Goal: Find specific page/section: Find specific page/section

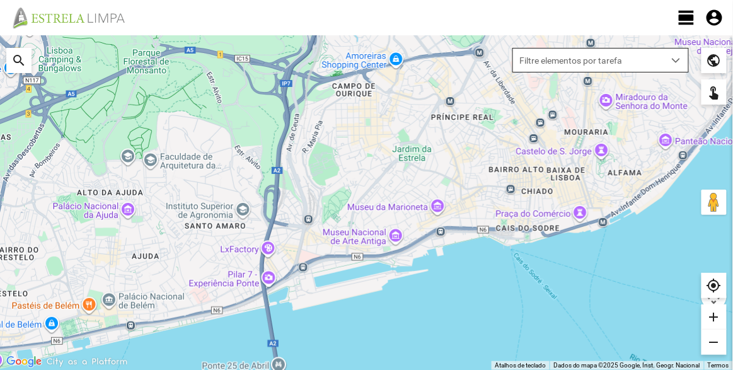
click at [660, 66] on span "Filtre elementos por tarefa" at bounding box center [588, 60] width 151 height 23
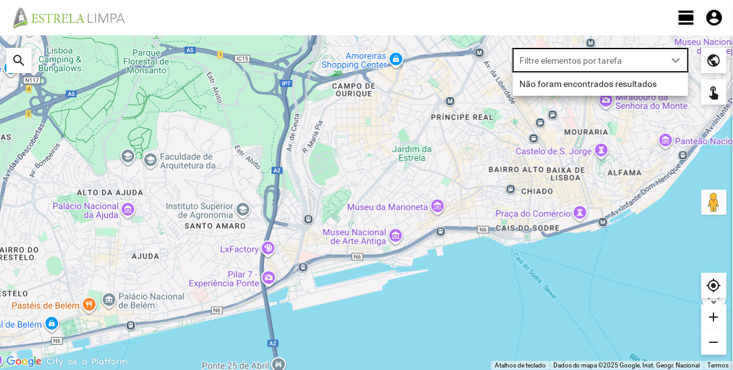
scroll to position [6, 53]
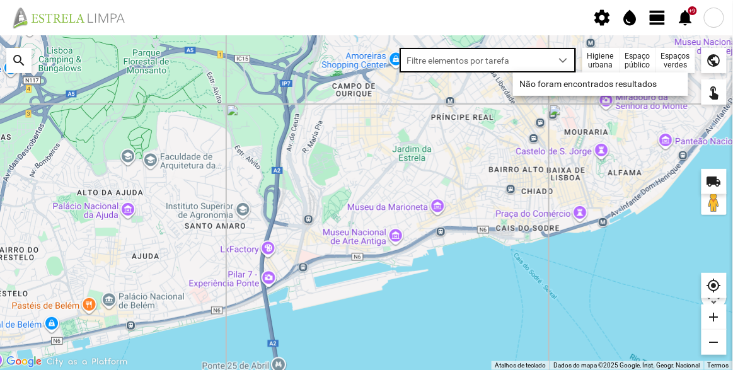
click at [605, 175] on div at bounding box center [366, 202] width 733 height 335
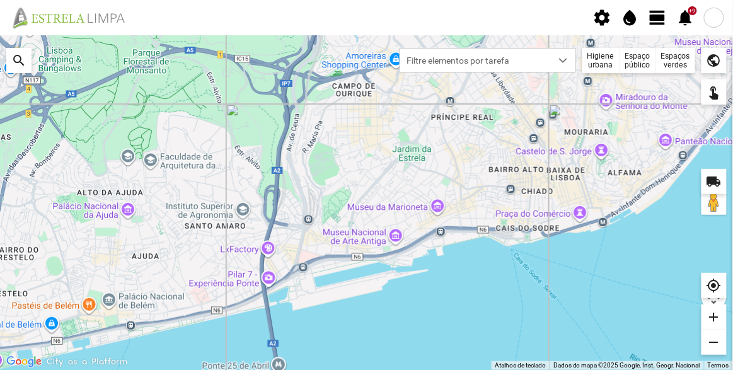
click at [661, 20] on span "view_day" at bounding box center [658, 17] width 19 height 19
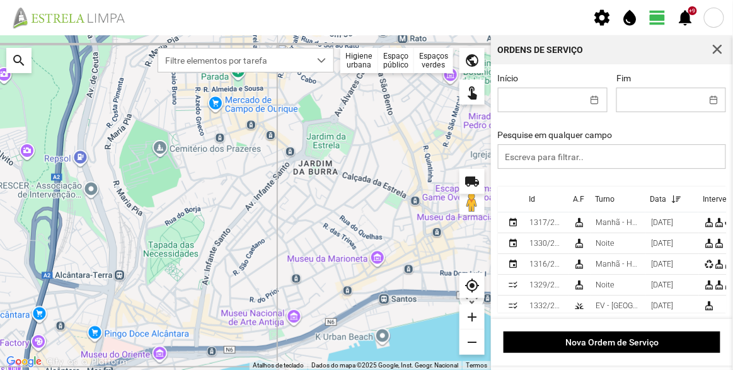
click at [428, 58] on div "Espaços verdes" at bounding box center [433, 60] width 39 height 25
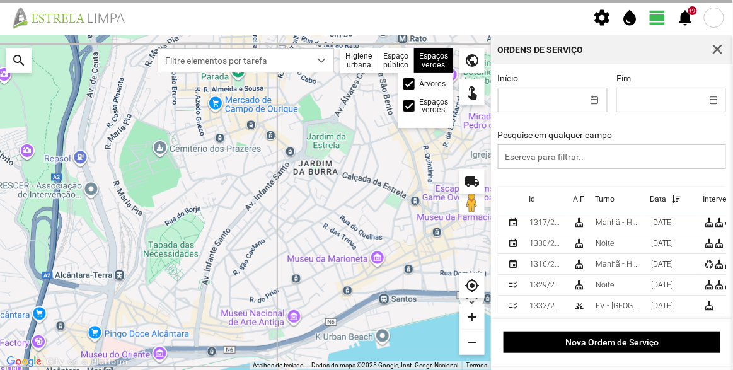
click at [419, 84] on label "Árvores" at bounding box center [432, 84] width 26 height 8
click at [410, 84] on input "Árvores" at bounding box center [410, 84] width 0 height 0
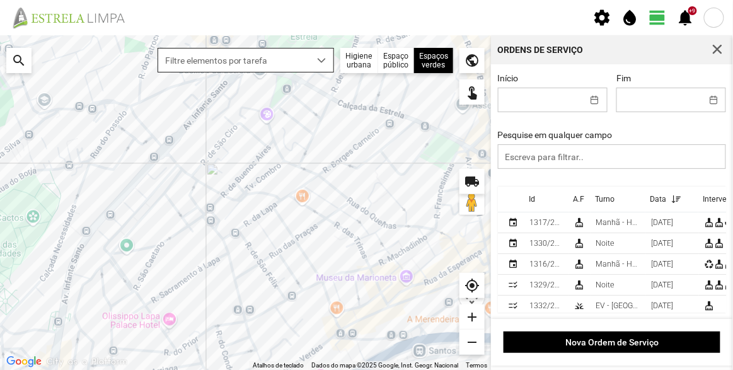
click at [300, 66] on span "Filtre elementos por tarefa" at bounding box center [233, 60] width 151 height 23
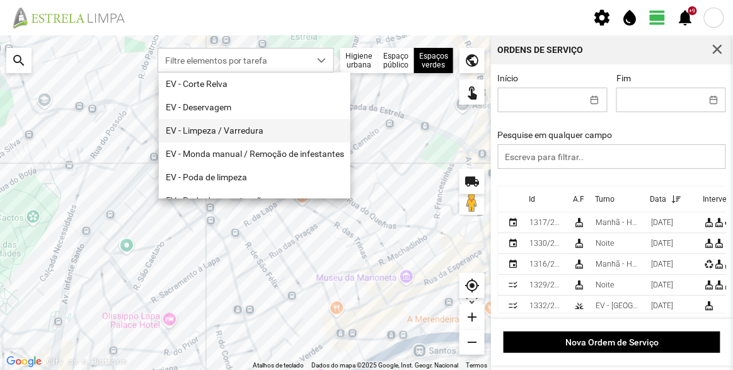
click at [224, 127] on li "EV - Limpeza / Varredura" at bounding box center [255, 130] width 192 height 23
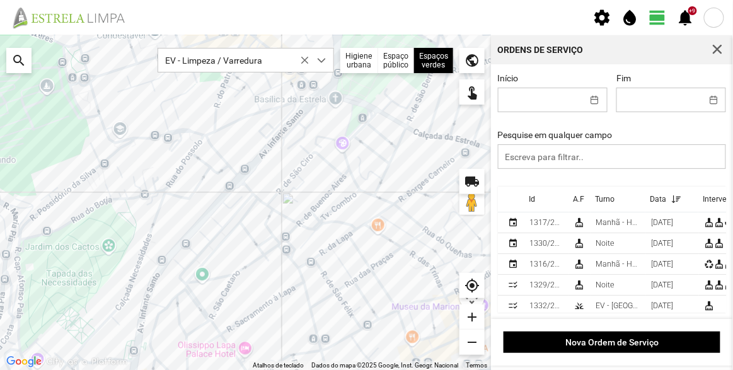
drag, startPoint x: 230, startPoint y: 171, endPoint x: 317, endPoint y: 202, distance: 92.6
click at [317, 202] on div at bounding box center [245, 202] width 491 height 335
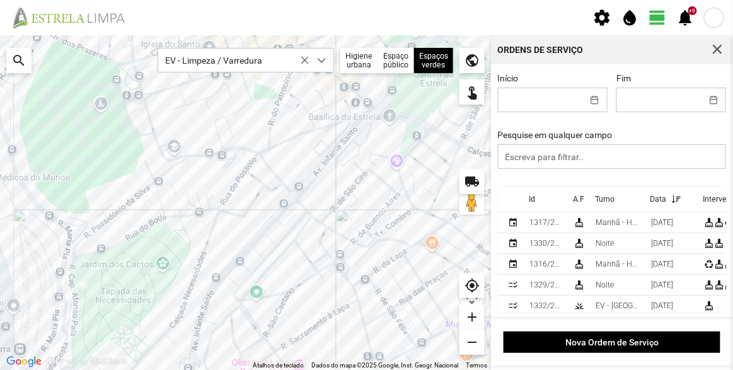
drag, startPoint x: 247, startPoint y: 175, endPoint x: 296, endPoint y: 192, distance: 52.4
click at [296, 192] on div at bounding box center [245, 202] width 491 height 335
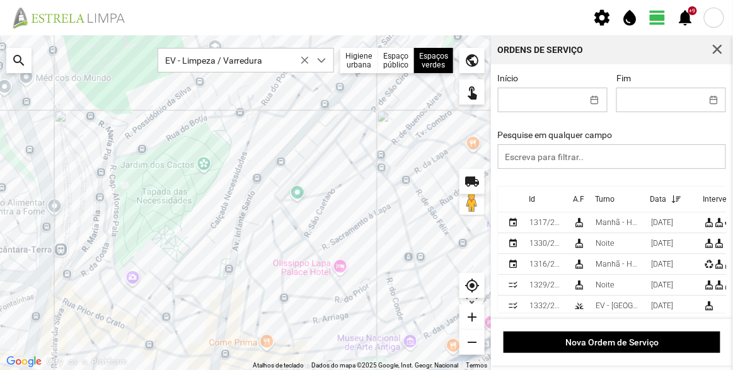
drag, startPoint x: 153, startPoint y: 264, endPoint x: 195, endPoint y: 153, distance: 118.5
click at [195, 153] on div at bounding box center [245, 202] width 491 height 335
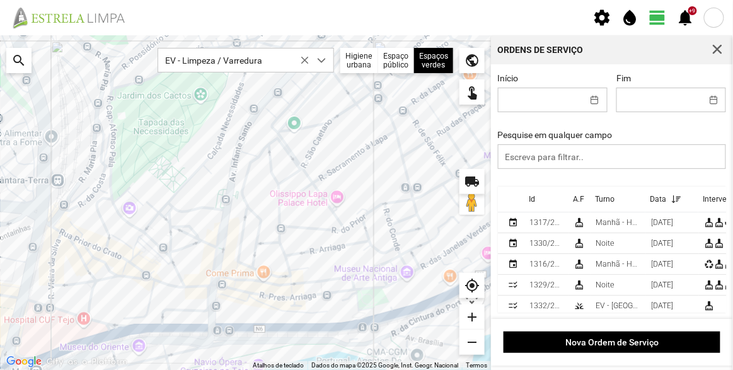
drag, startPoint x: 231, startPoint y: 229, endPoint x: 228, endPoint y: 179, distance: 49.9
click at [228, 179] on div at bounding box center [245, 202] width 491 height 335
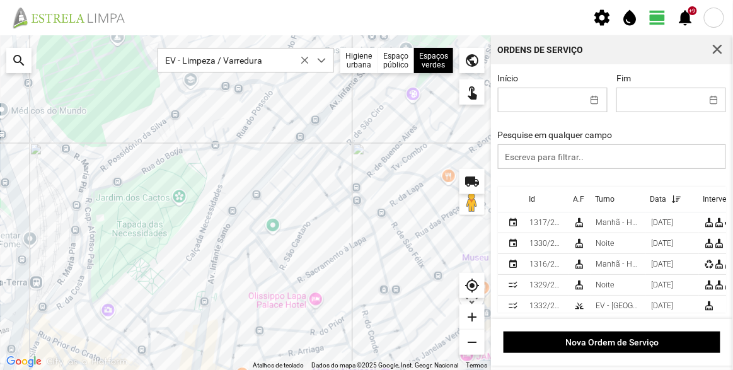
drag, startPoint x: 319, startPoint y: 138, endPoint x: 298, endPoint y: 242, distance: 106.2
click at [298, 242] on div at bounding box center [245, 202] width 491 height 335
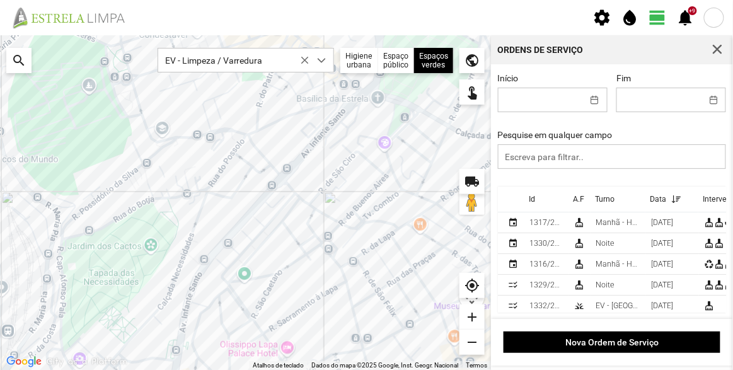
drag, startPoint x: 346, startPoint y: 165, endPoint x: 305, endPoint y: 230, distance: 77.3
click at [305, 230] on div at bounding box center [245, 202] width 491 height 335
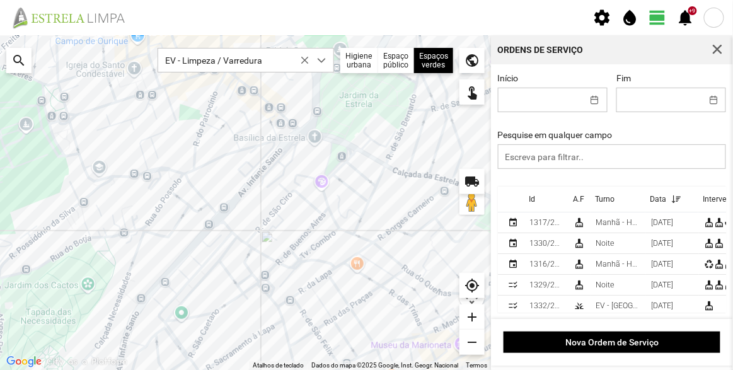
drag, startPoint x: 346, startPoint y: 186, endPoint x: 290, endPoint y: 199, distance: 57.7
click at [292, 199] on div at bounding box center [245, 202] width 491 height 335
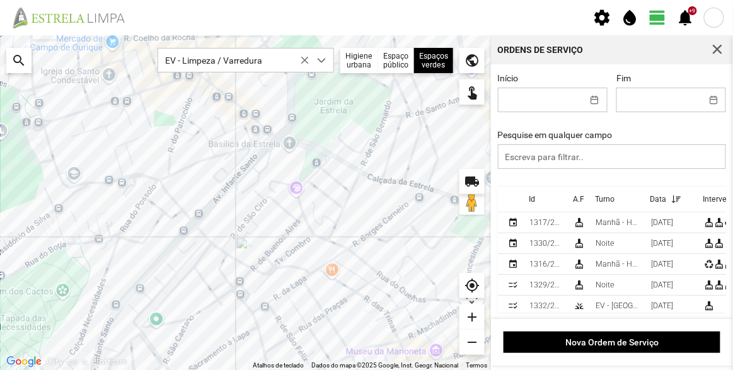
drag, startPoint x: 329, startPoint y: 190, endPoint x: 260, endPoint y: 214, distance: 72.8
click at [260, 214] on div at bounding box center [245, 202] width 491 height 335
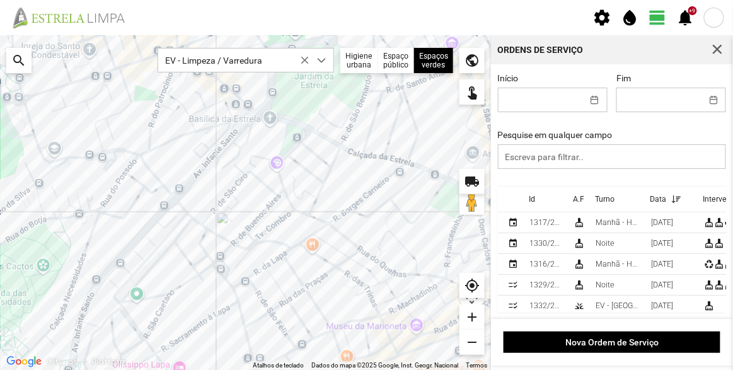
drag, startPoint x: 166, startPoint y: 214, endPoint x: 194, endPoint y: 165, distance: 56.7
click at [194, 165] on div at bounding box center [245, 202] width 491 height 335
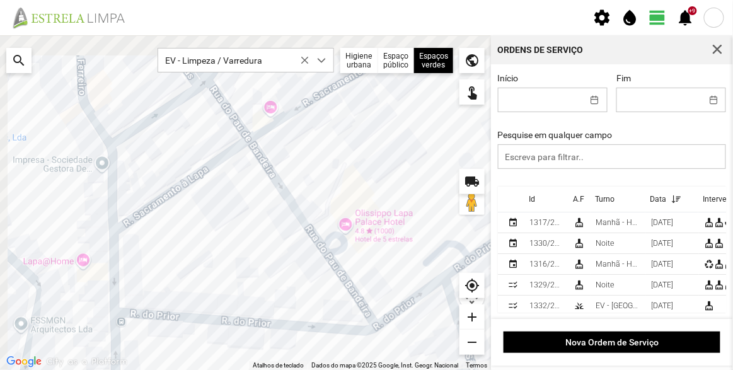
drag, startPoint x: 175, startPoint y: 163, endPoint x: 373, endPoint y: 301, distance: 240.5
click at [373, 301] on div at bounding box center [245, 202] width 491 height 335
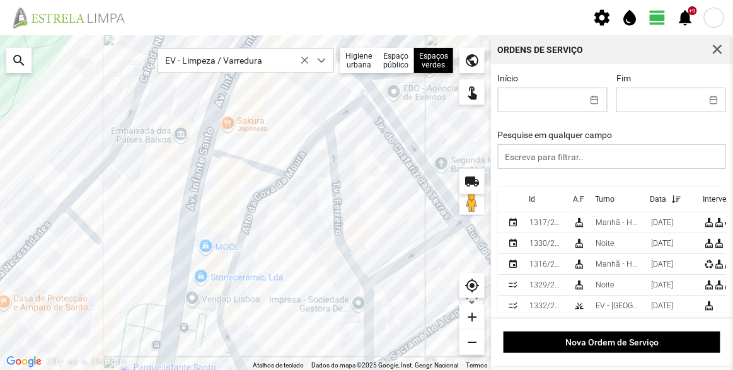
drag, startPoint x: 381, startPoint y: 243, endPoint x: 329, endPoint y: 206, distance: 64.6
click at [330, 206] on div at bounding box center [245, 202] width 491 height 335
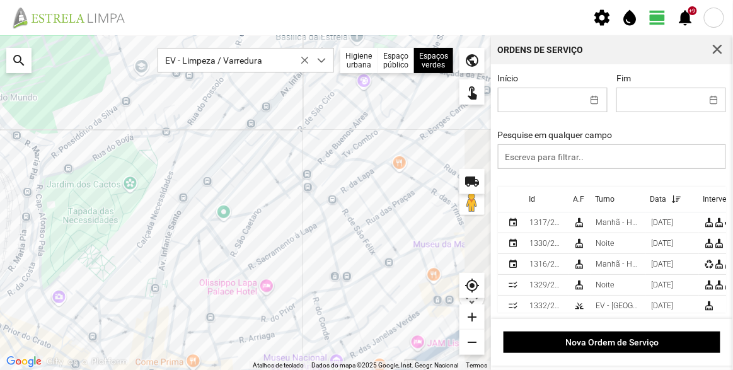
drag, startPoint x: 379, startPoint y: 154, endPoint x: 262, endPoint y: 240, distance: 144.8
click at [264, 239] on div at bounding box center [245, 202] width 491 height 335
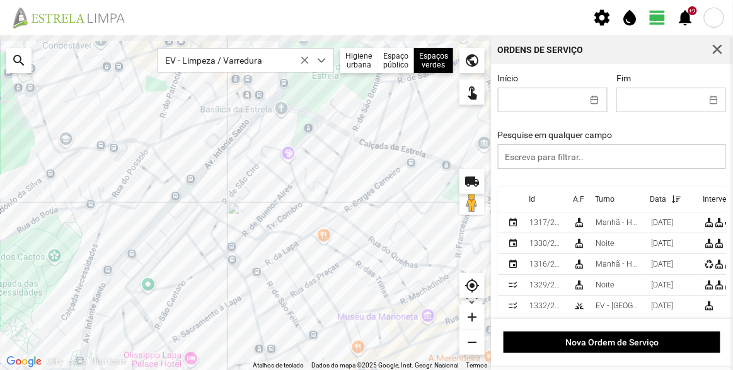
drag, startPoint x: 356, startPoint y: 143, endPoint x: 265, endPoint y: 219, distance: 118.1
click at [265, 219] on div at bounding box center [245, 202] width 491 height 335
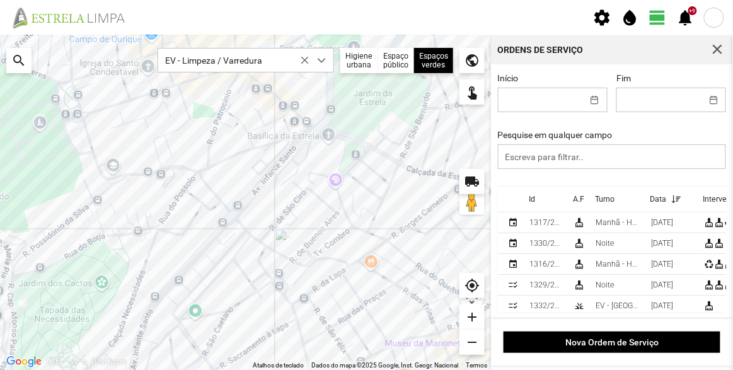
drag, startPoint x: 78, startPoint y: 256, endPoint x: 196, endPoint y: 218, distance: 123.8
click at [196, 218] on div at bounding box center [245, 202] width 491 height 335
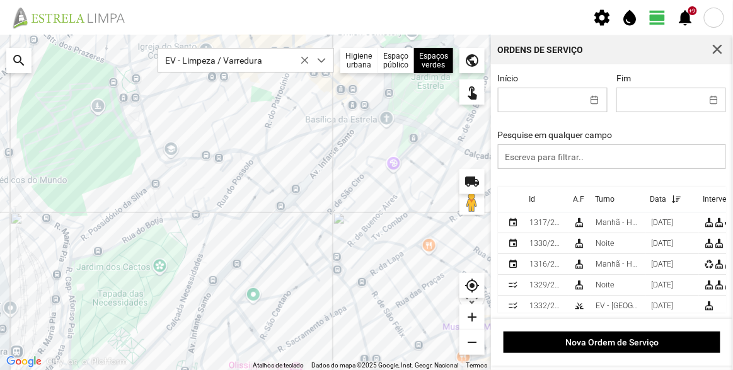
drag, startPoint x: 192, startPoint y: 218, endPoint x: 255, endPoint y: 201, distance: 65.3
click at [255, 201] on div at bounding box center [245, 202] width 491 height 335
click at [724, 52] on button "button" at bounding box center [718, 50] width 18 height 18
